Goal: Use online tool/utility: Use online tool/utility

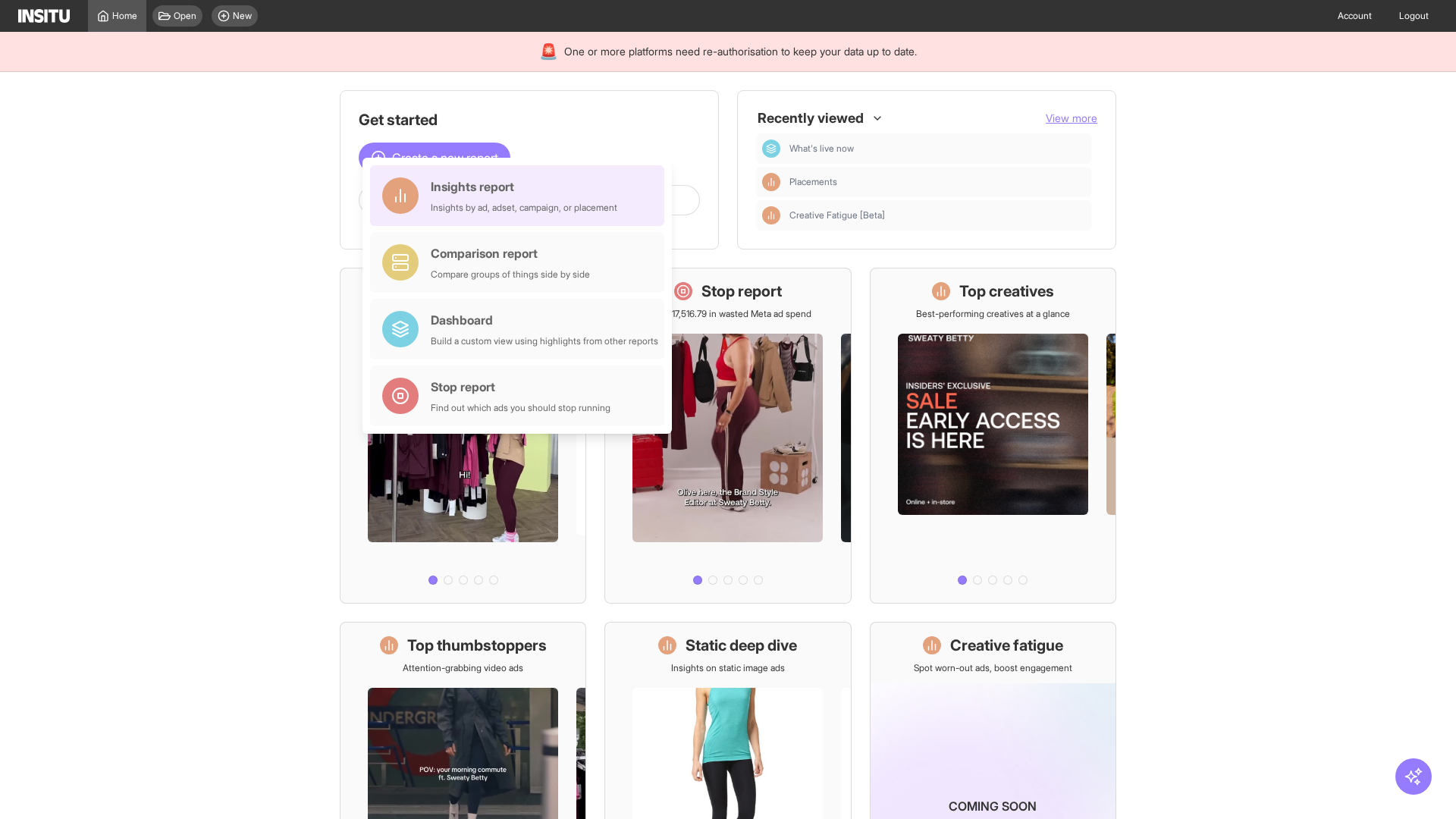
click at [521, 195] on div "Insights report Insights by ad, adset, campaign, or placement" at bounding box center [524, 195] width 186 height 36
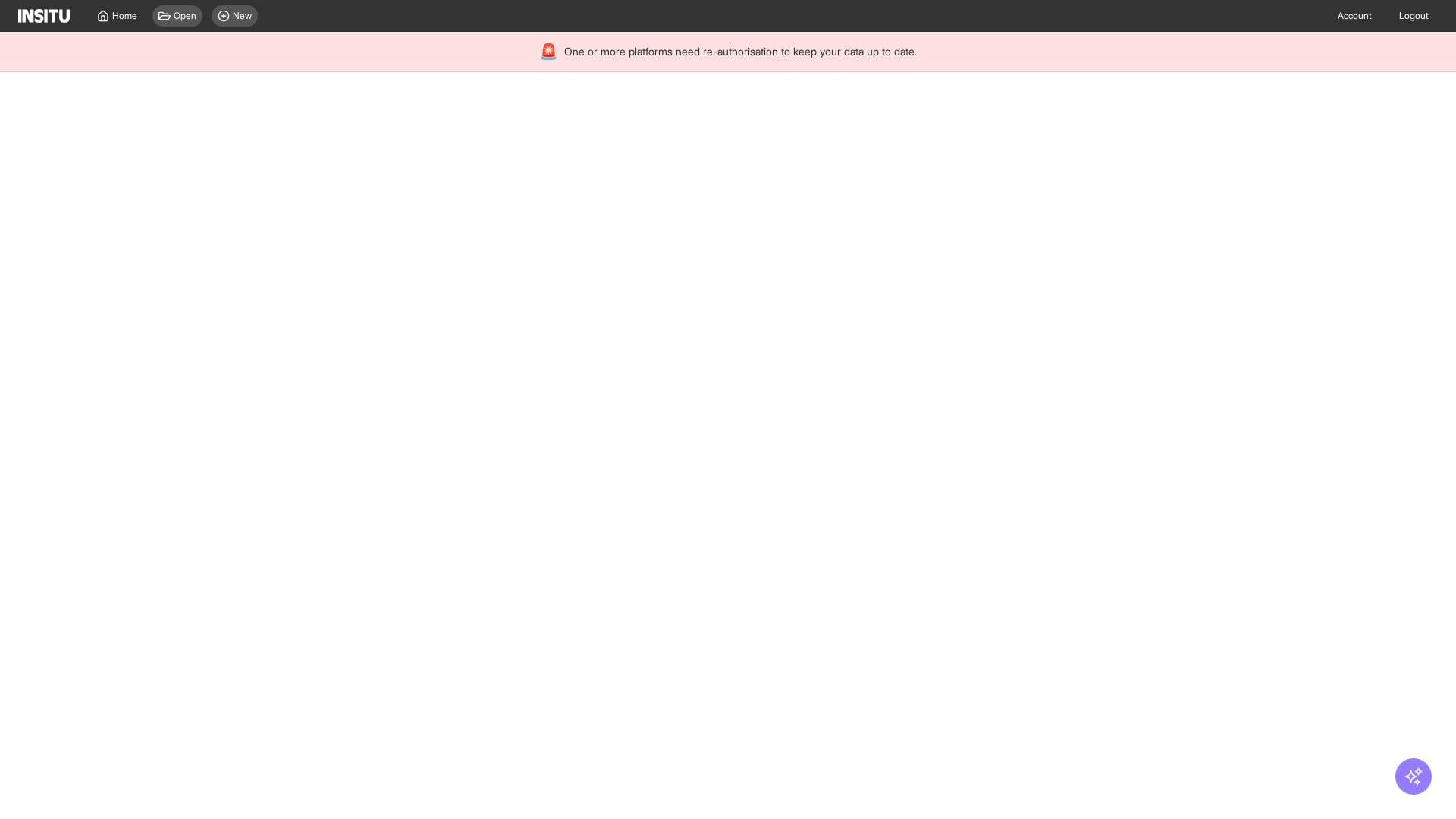
select select "**"
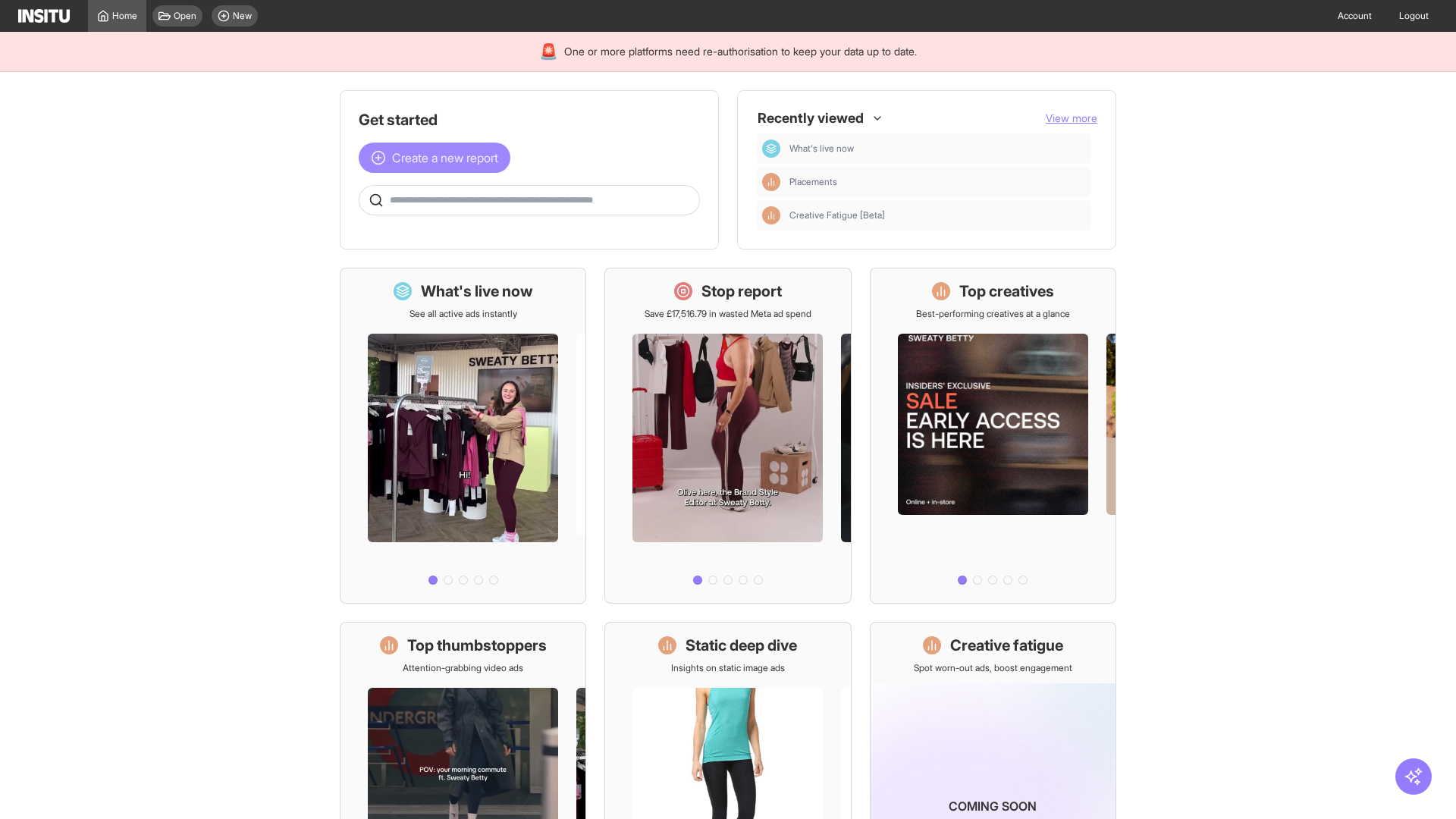
click at [438, 158] on span "Create a new report" at bounding box center [445, 157] width 106 height 19
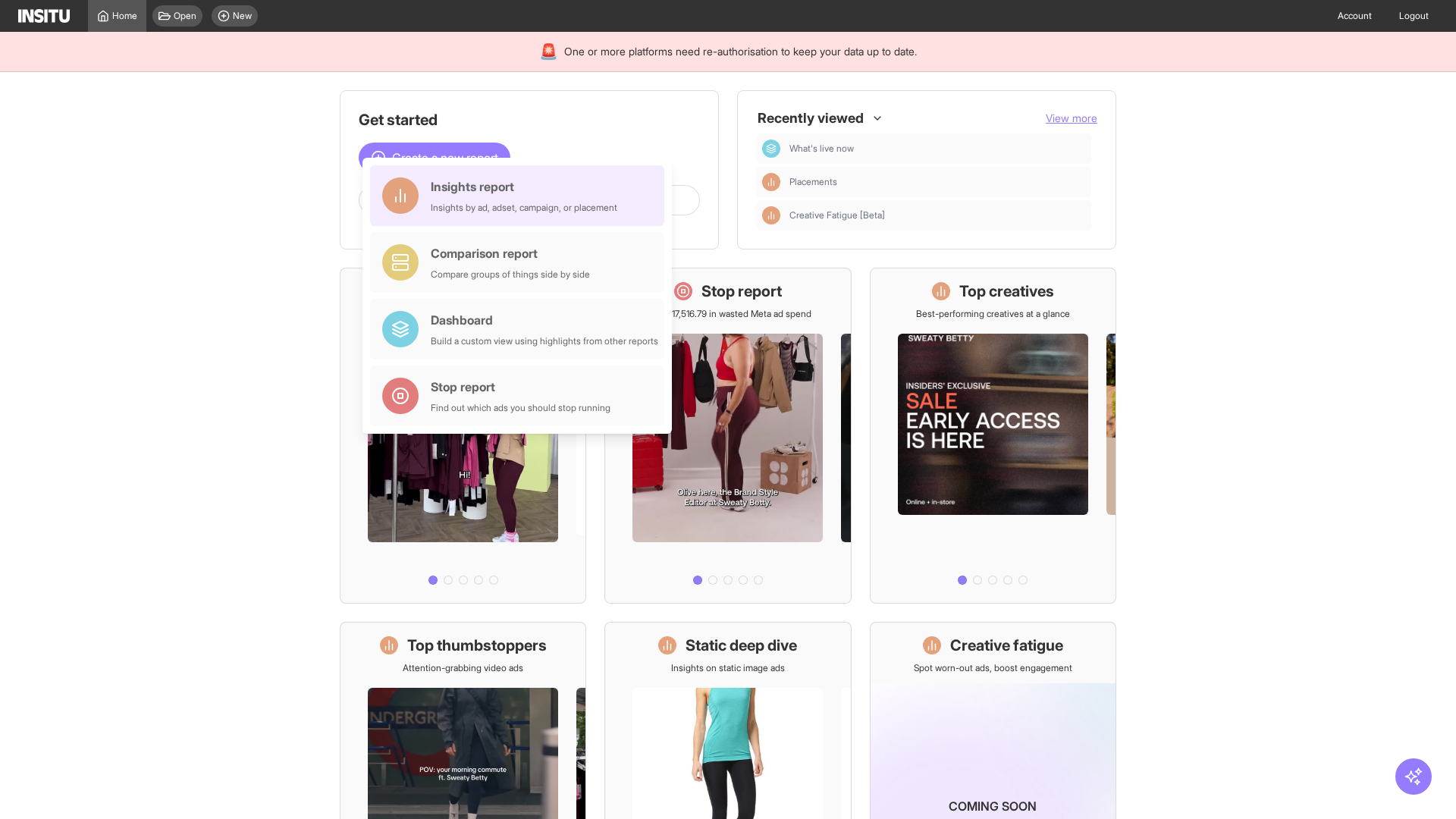
click at [521, 195] on div "Insights report Insights by ad, adset, campaign, or placement" at bounding box center [524, 195] width 186 height 36
